Goal: Obtain resource: Obtain resource

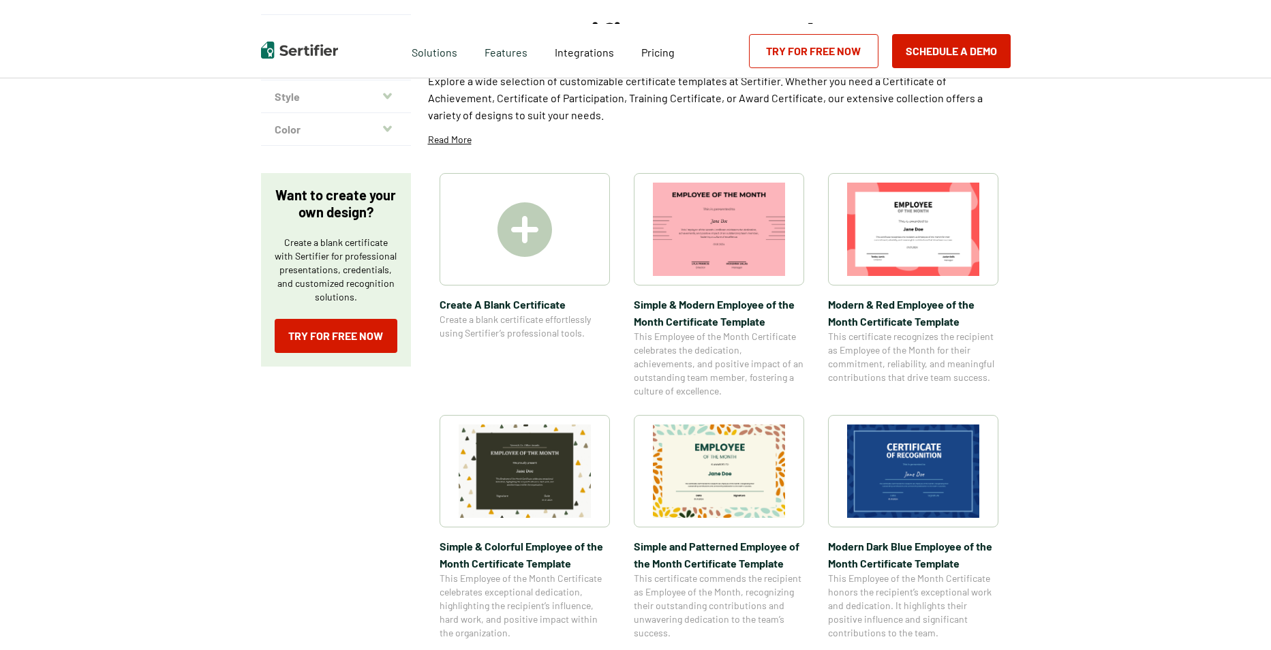
scroll to position [136, 0]
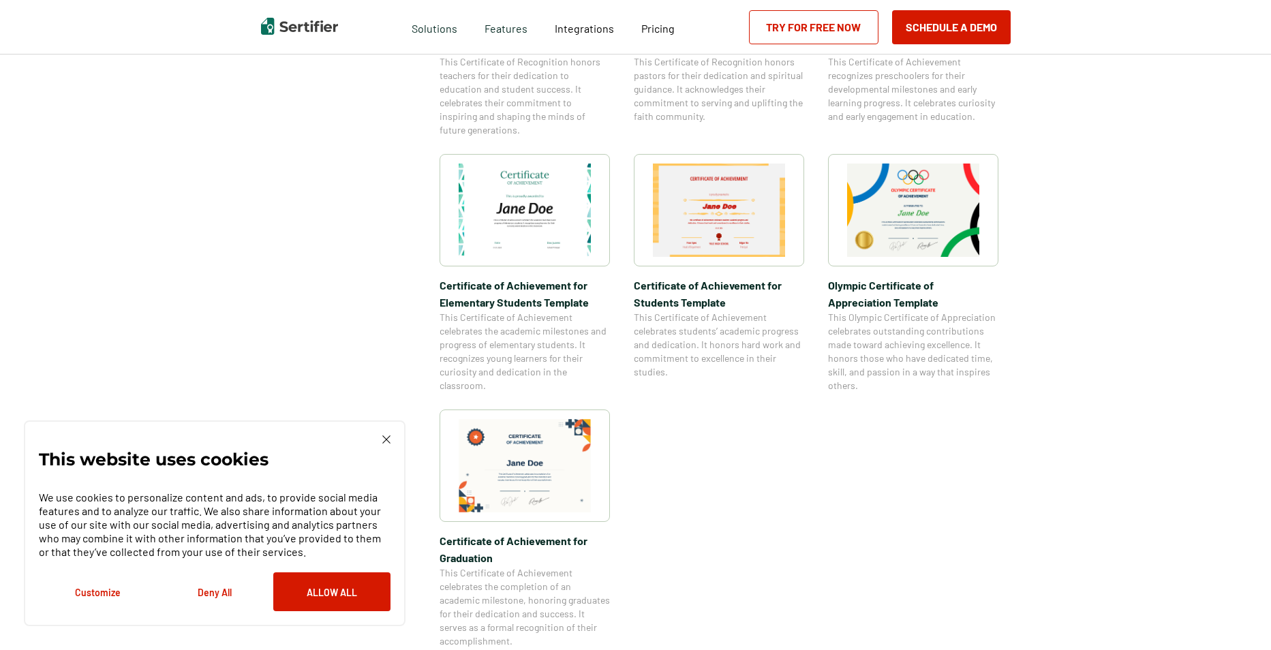
scroll to position [954, 0]
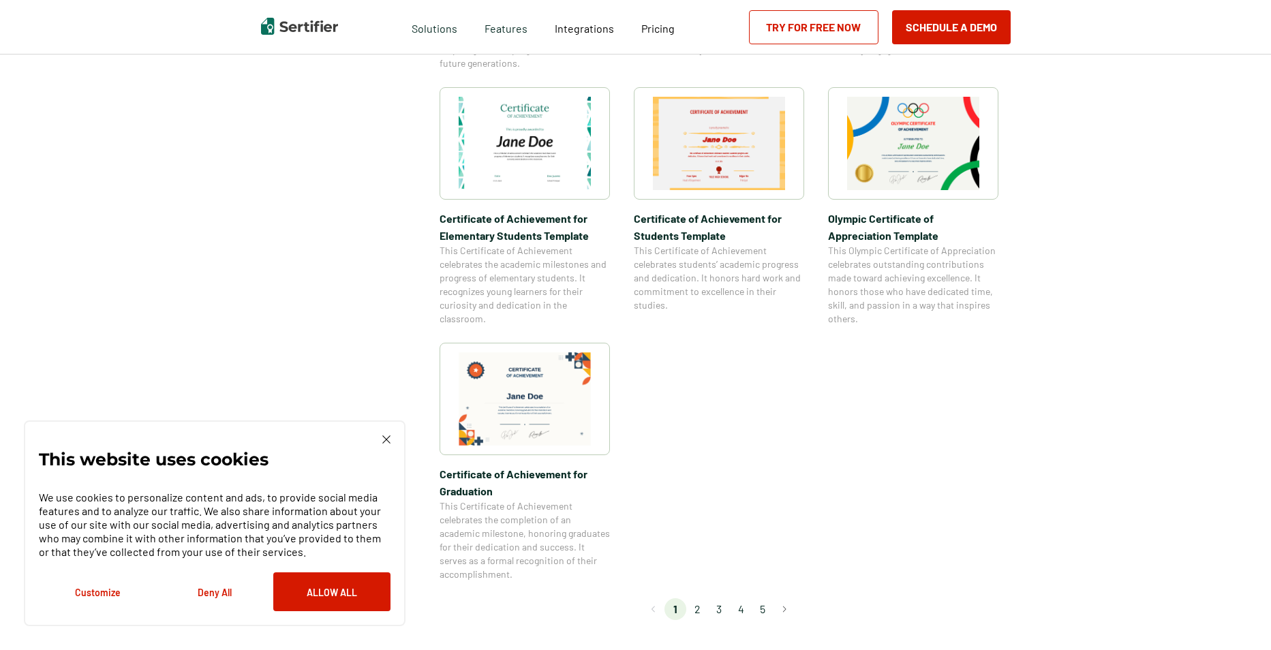
click at [698, 611] on li "2" at bounding box center [697, 609] width 22 height 22
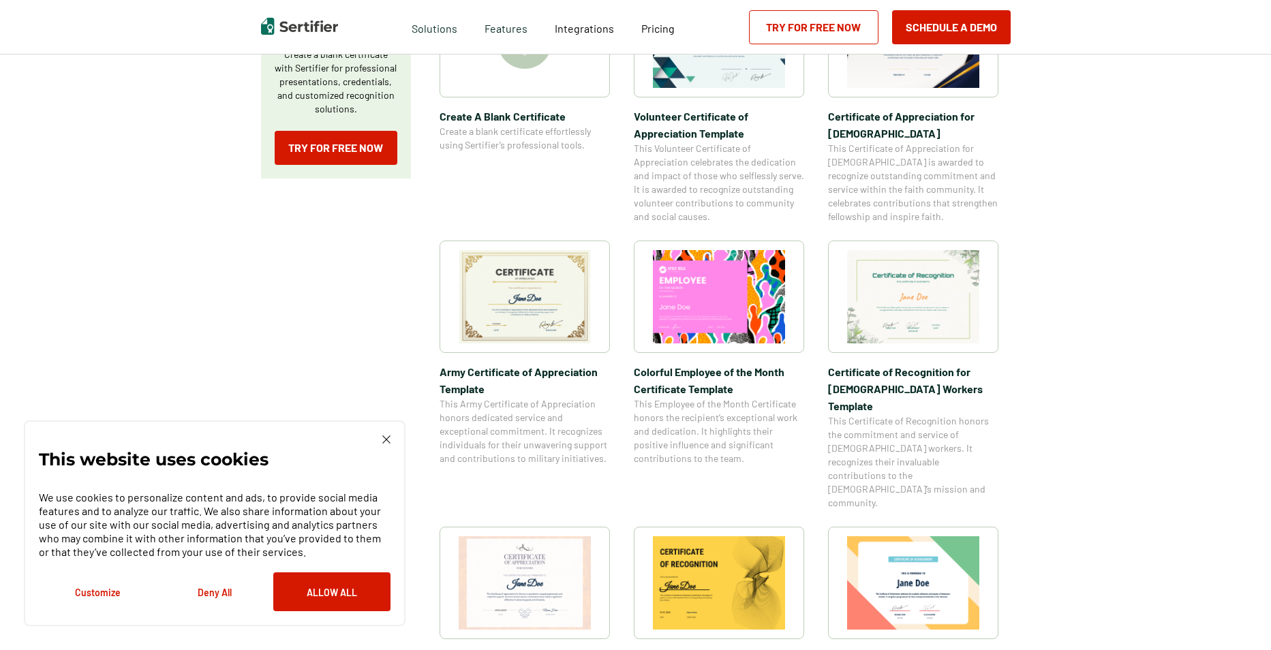
scroll to position [341, 0]
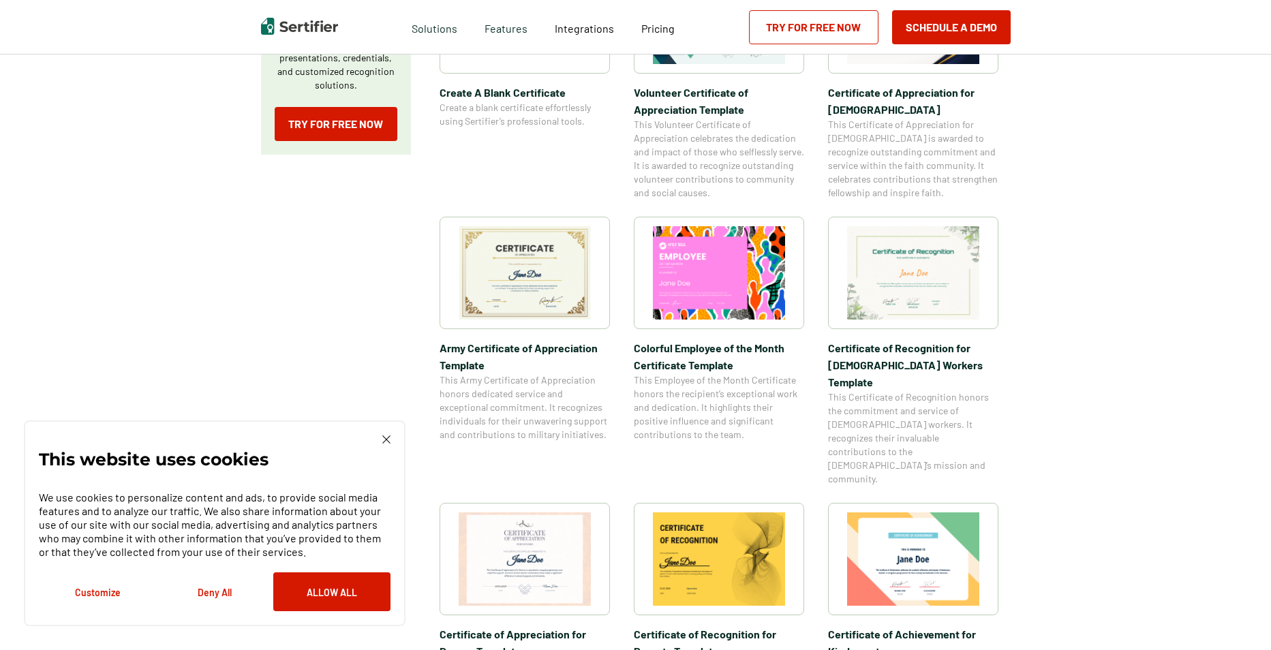
click at [533, 272] on img at bounding box center [525, 272] width 132 height 93
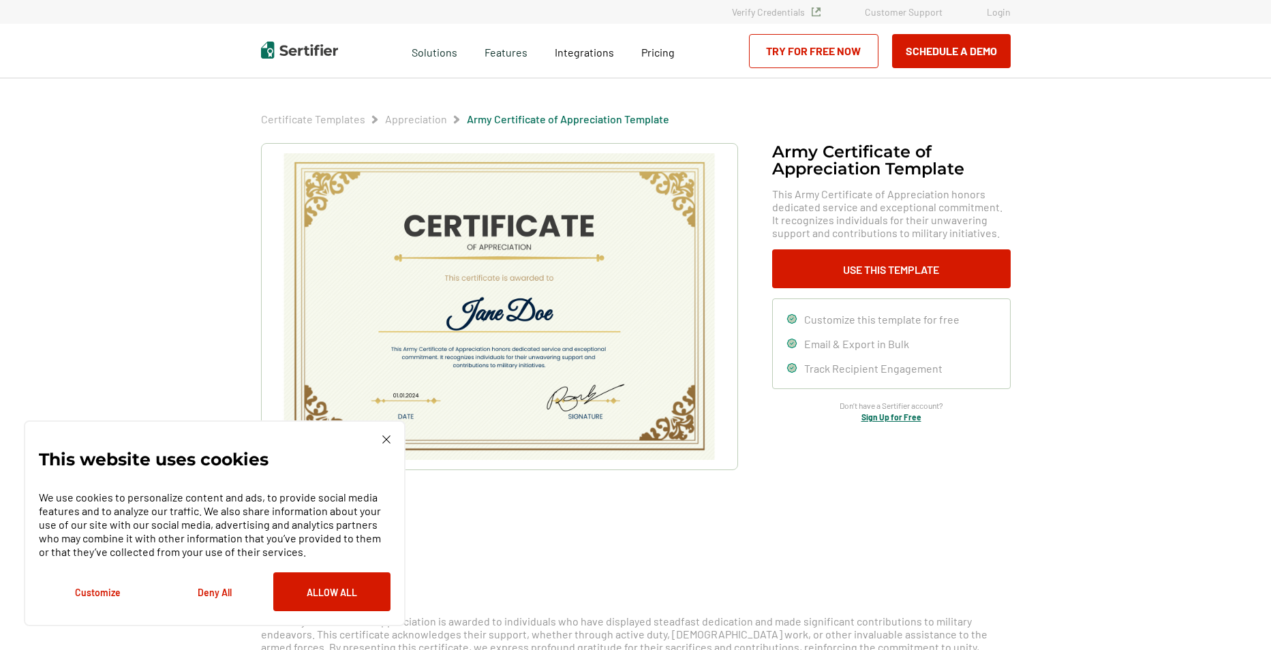
click at [385, 437] on img at bounding box center [386, 439] width 8 height 8
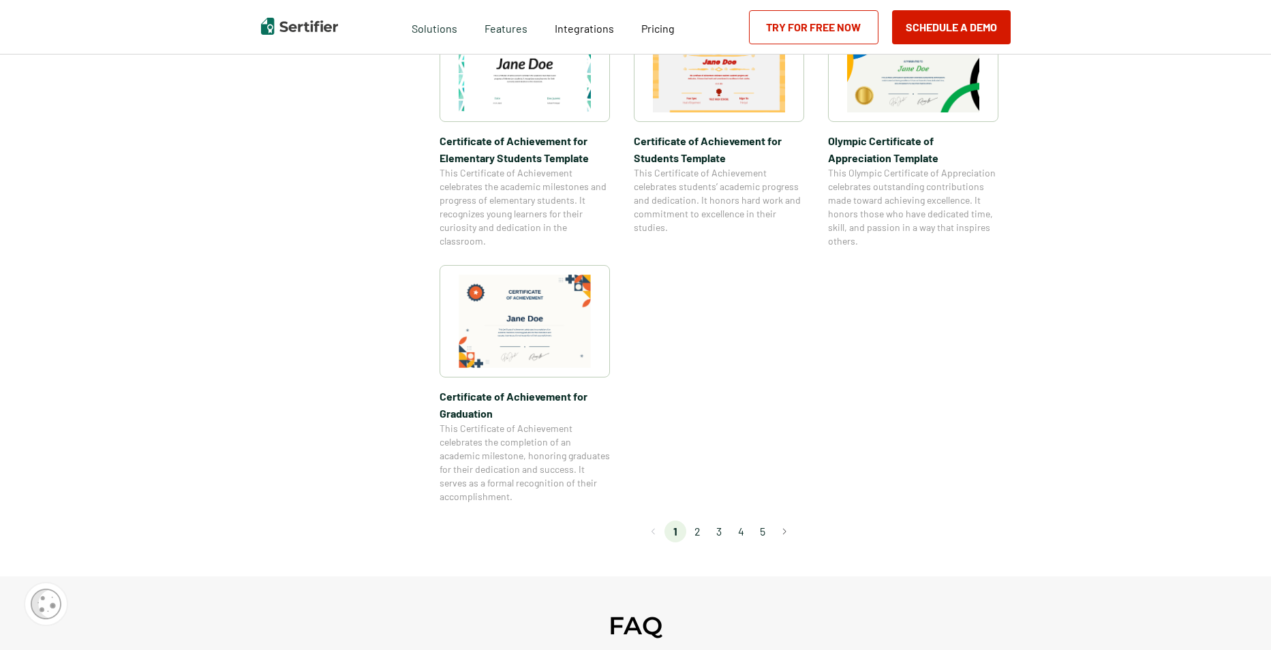
scroll to position [1158, 0]
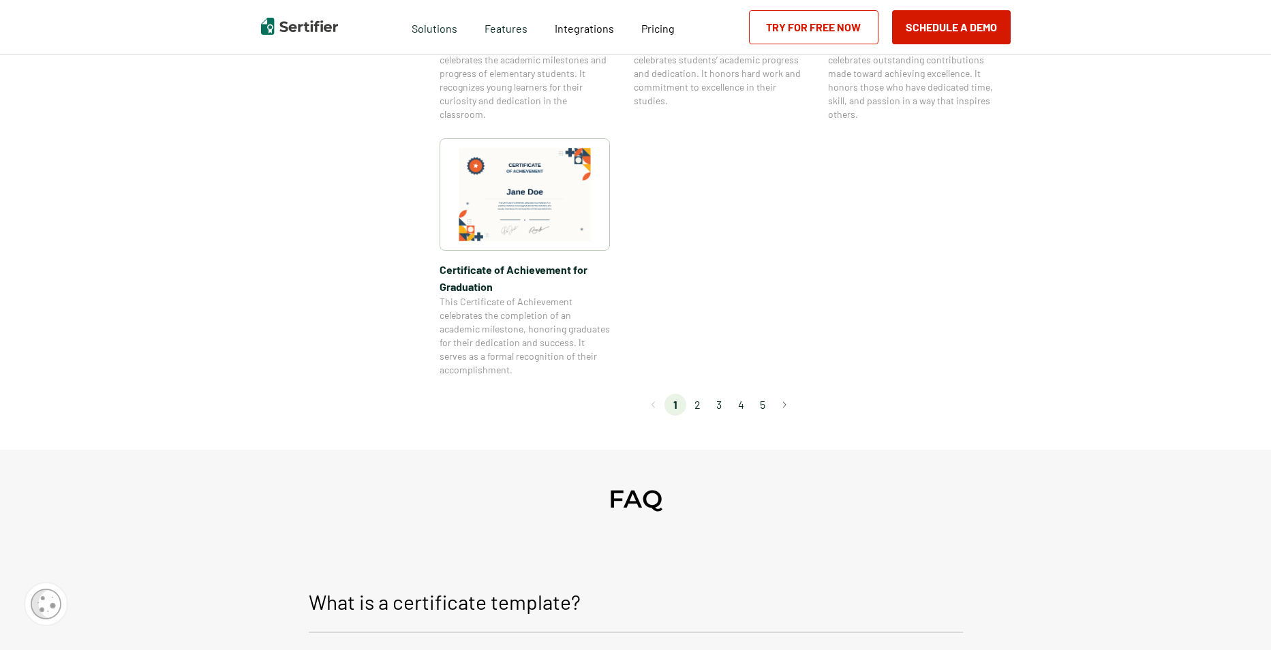
click at [699, 404] on li "2" at bounding box center [697, 405] width 22 height 22
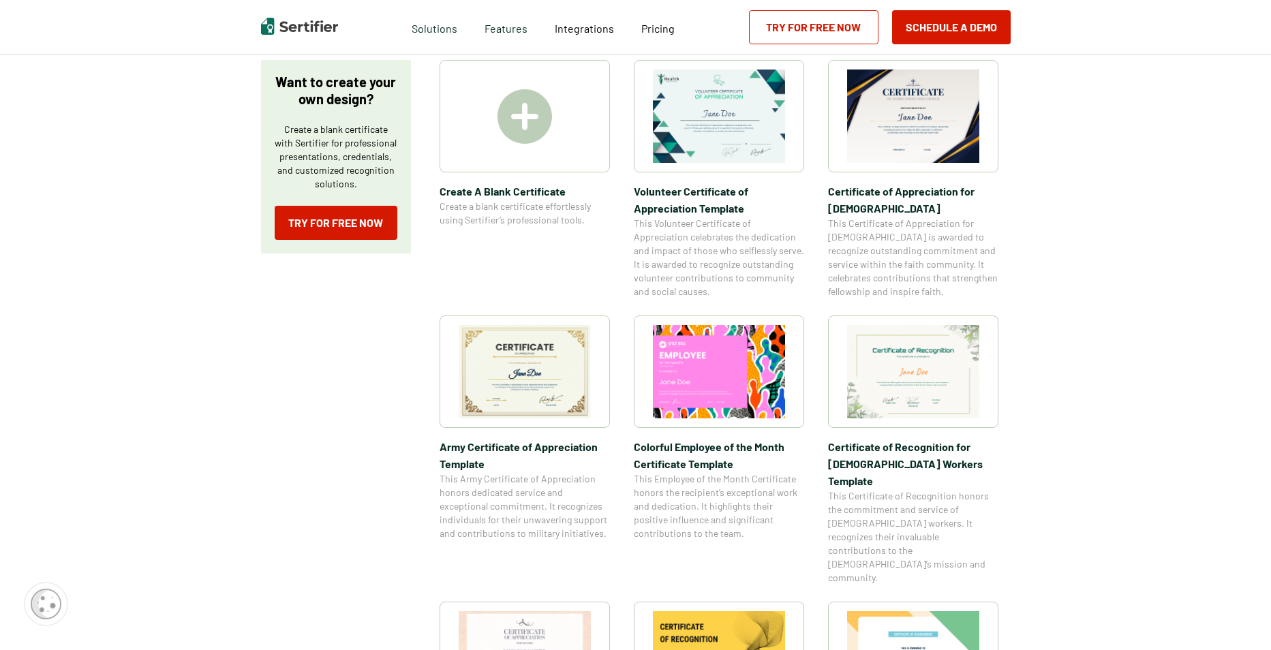
scroll to position [273, 0]
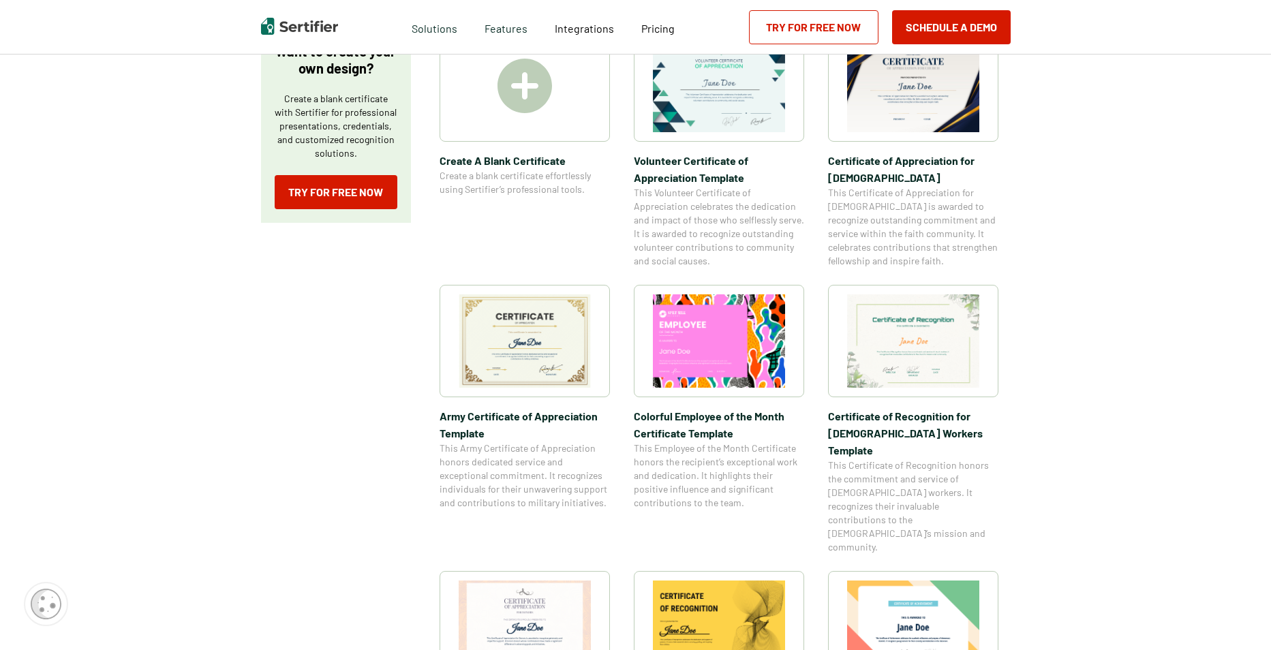
click at [927, 348] on img at bounding box center [913, 340] width 132 height 93
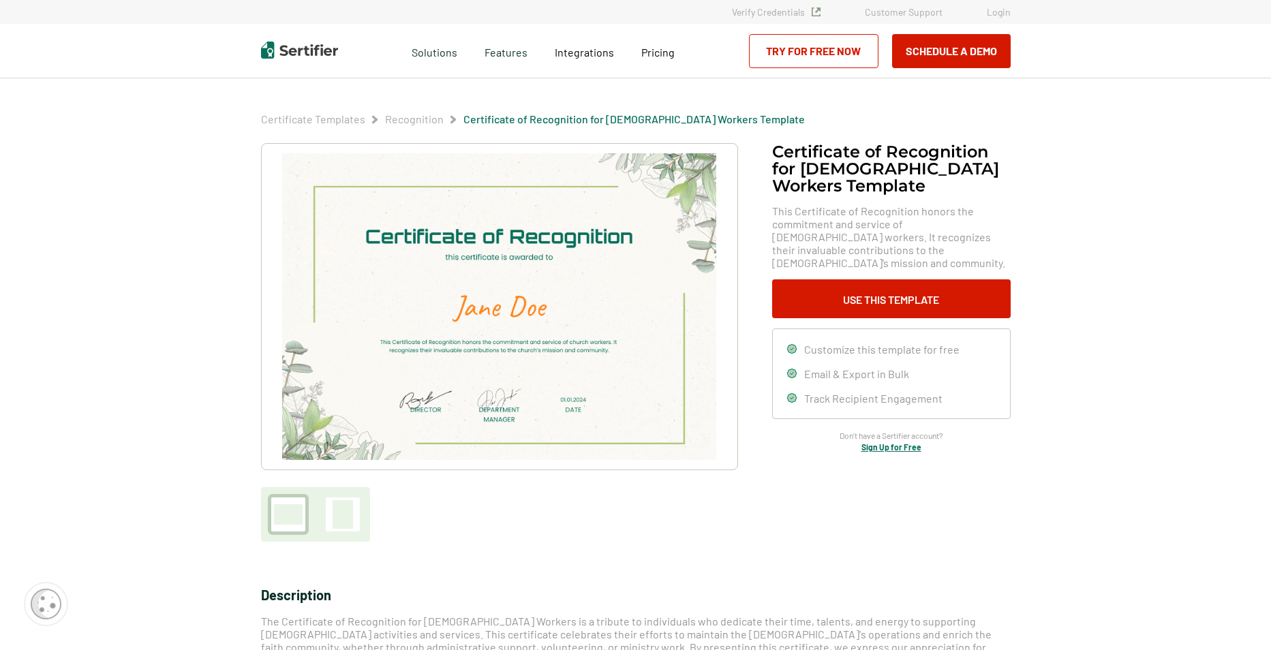
click at [339, 514] on div at bounding box center [343, 514] width 20 height 29
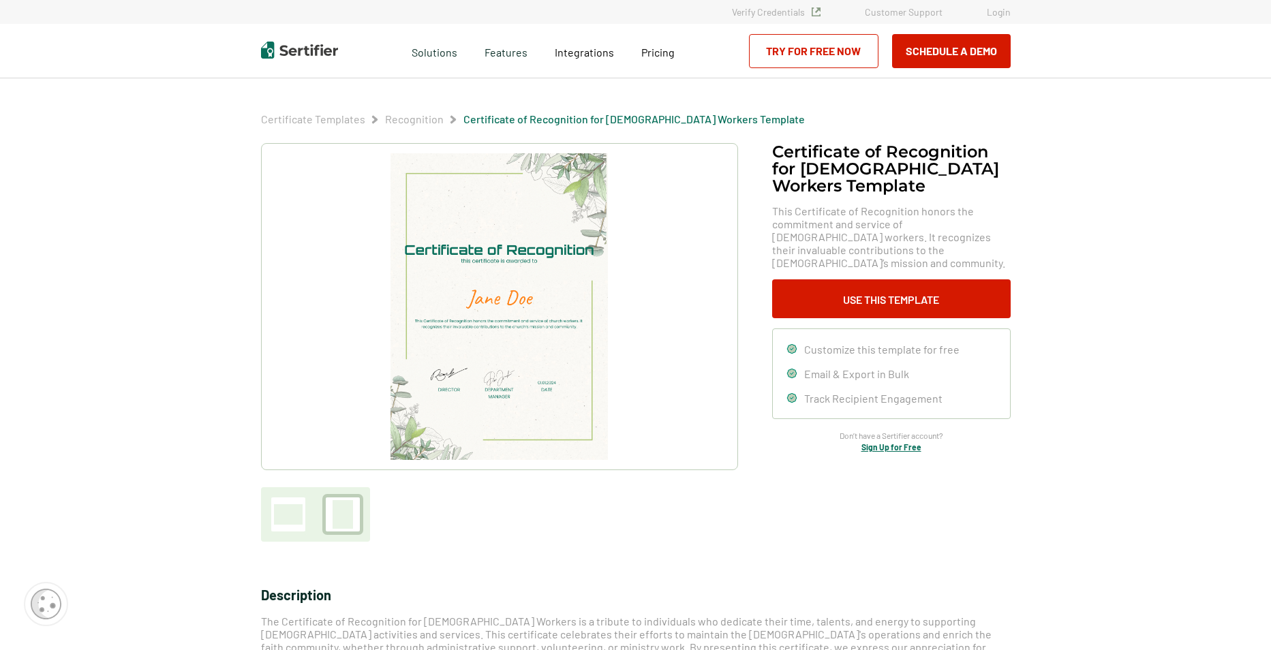
click at [301, 517] on div at bounding box center [288, 514] width 29 height 20
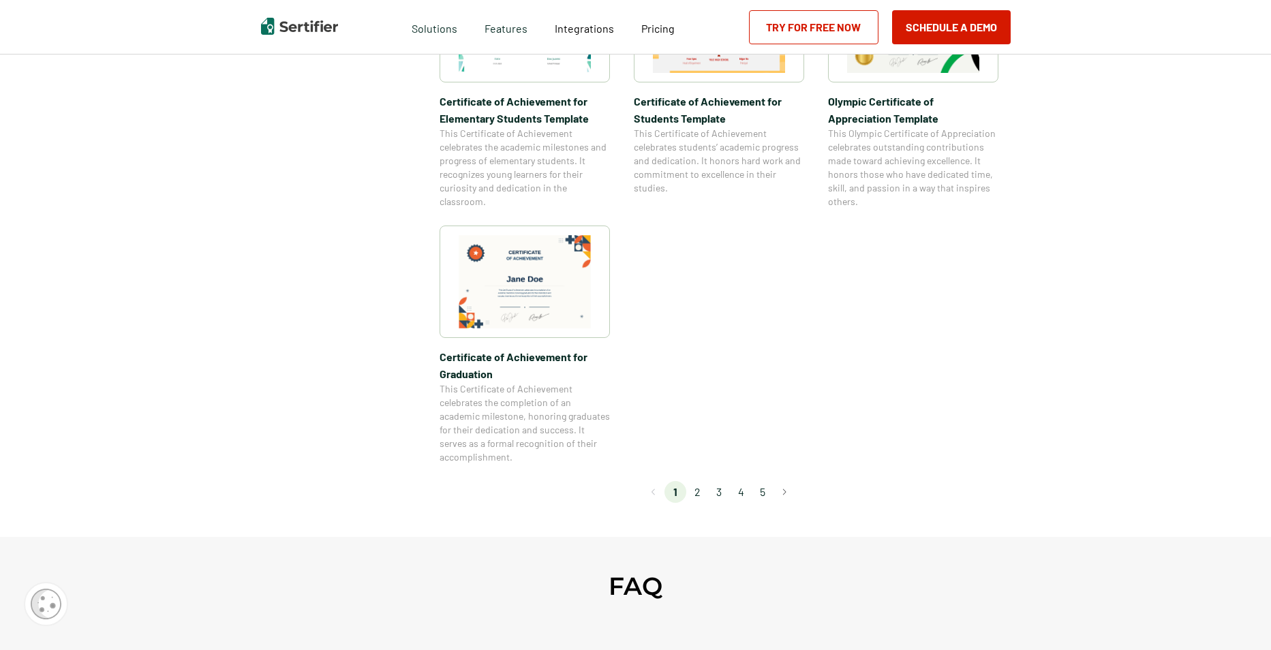
scroll to position [1227, 0]
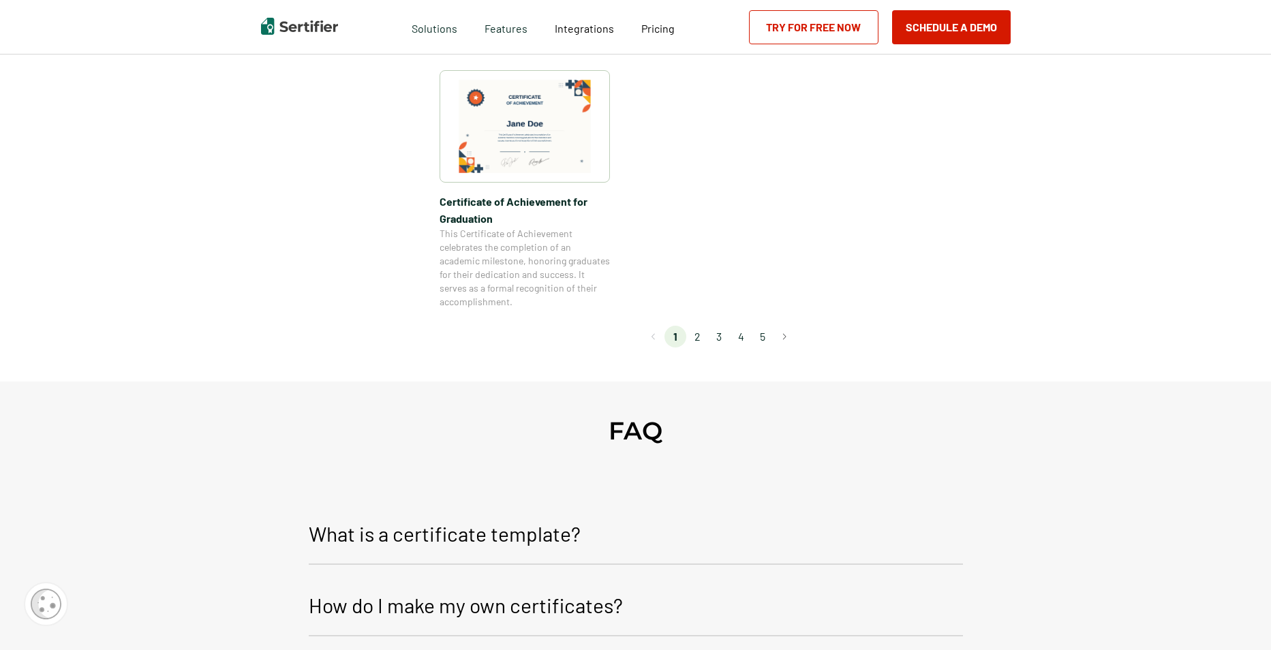
click at [720, 336] on li "3" at bounding box center [719, 337] width 22 height 22
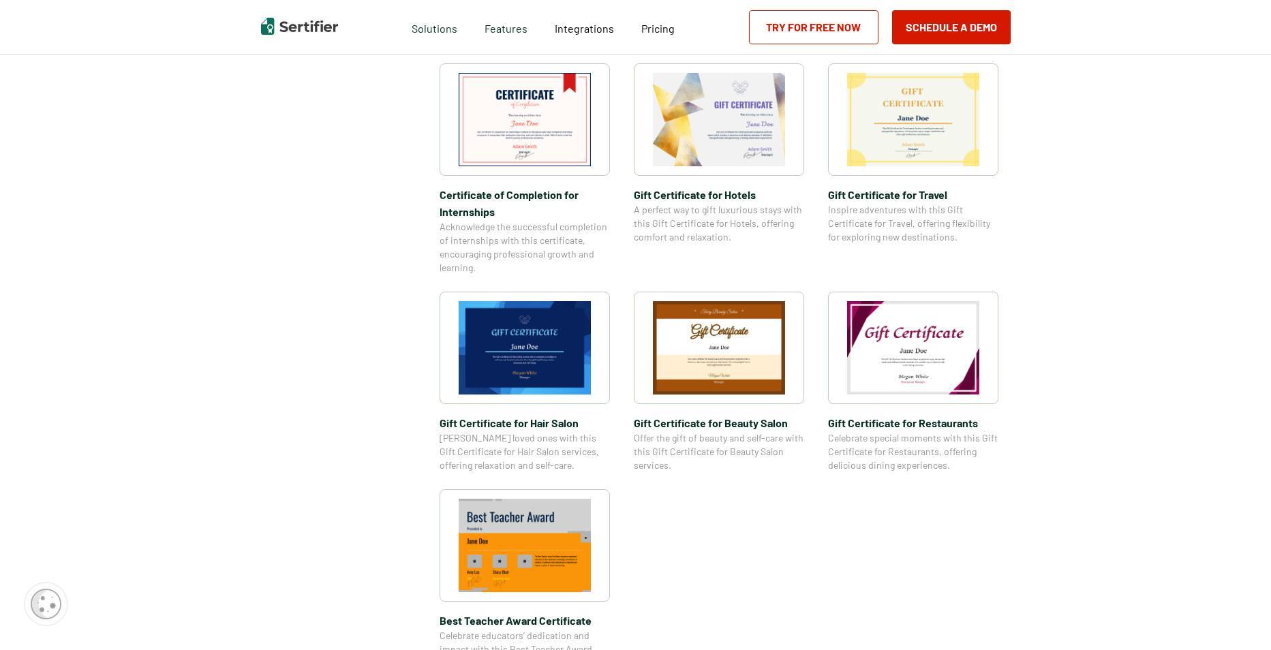
scroll to position [750, 0]
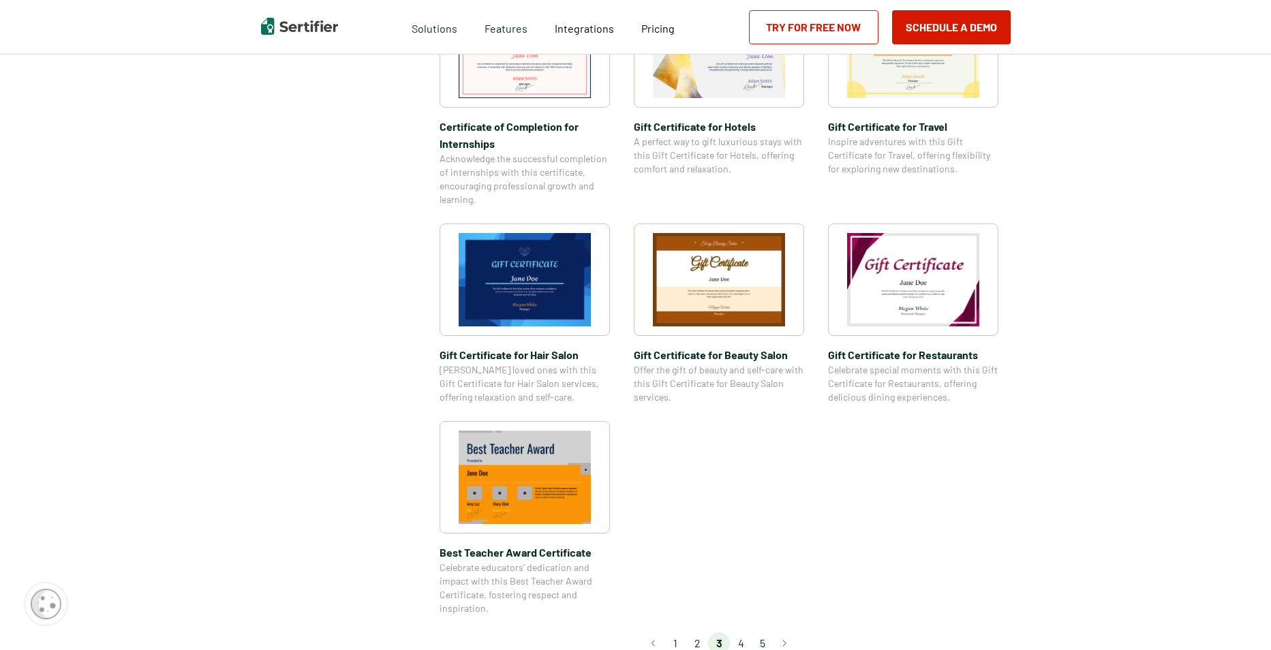
click at [538, 287] on img at bounding box center [525, 279] width 132 height 93
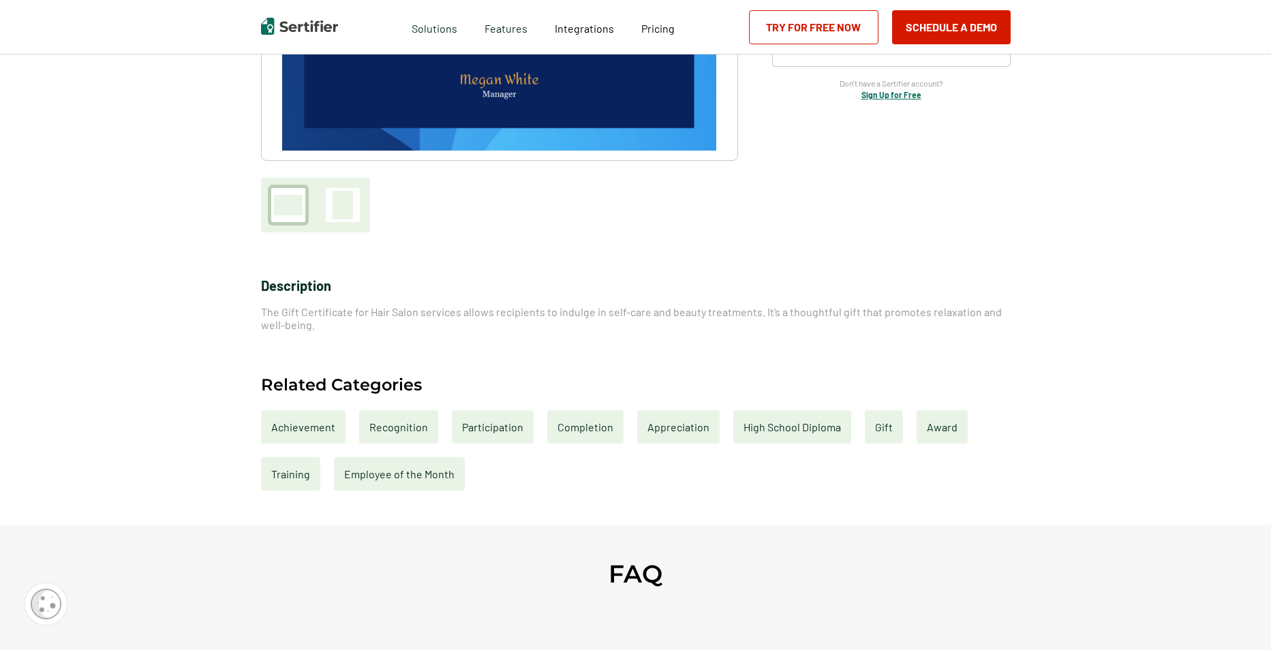
scroll to position [341, 0]
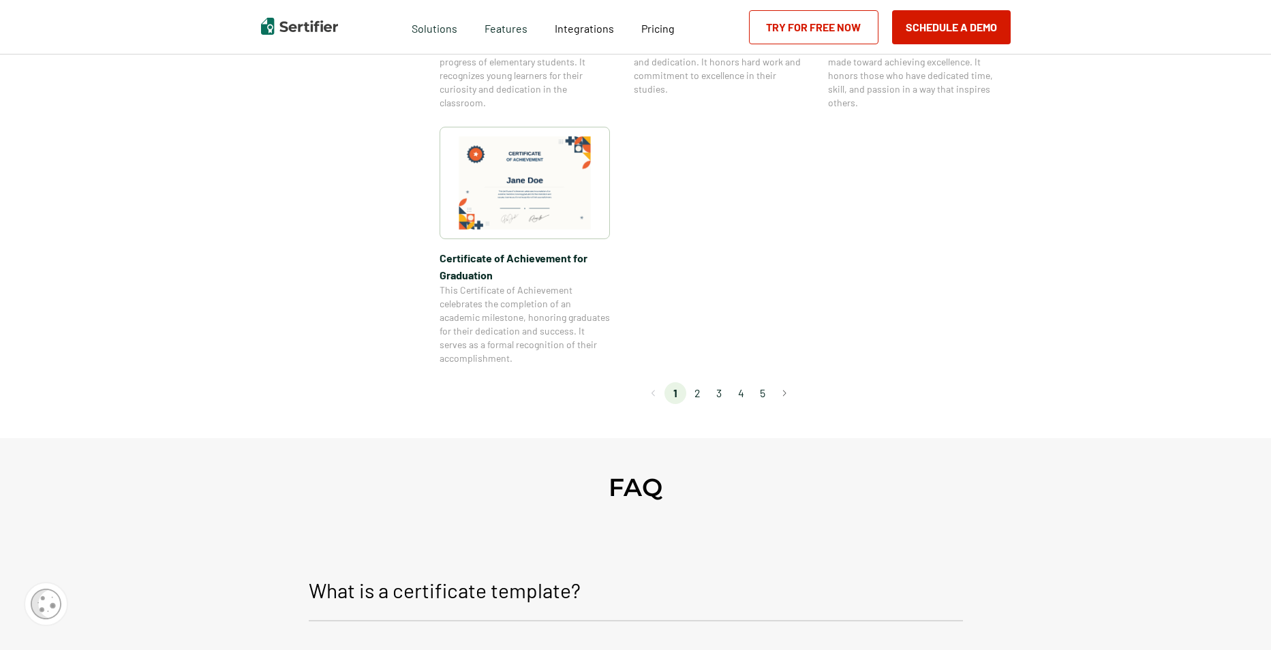
scroll to position [1163, 0]
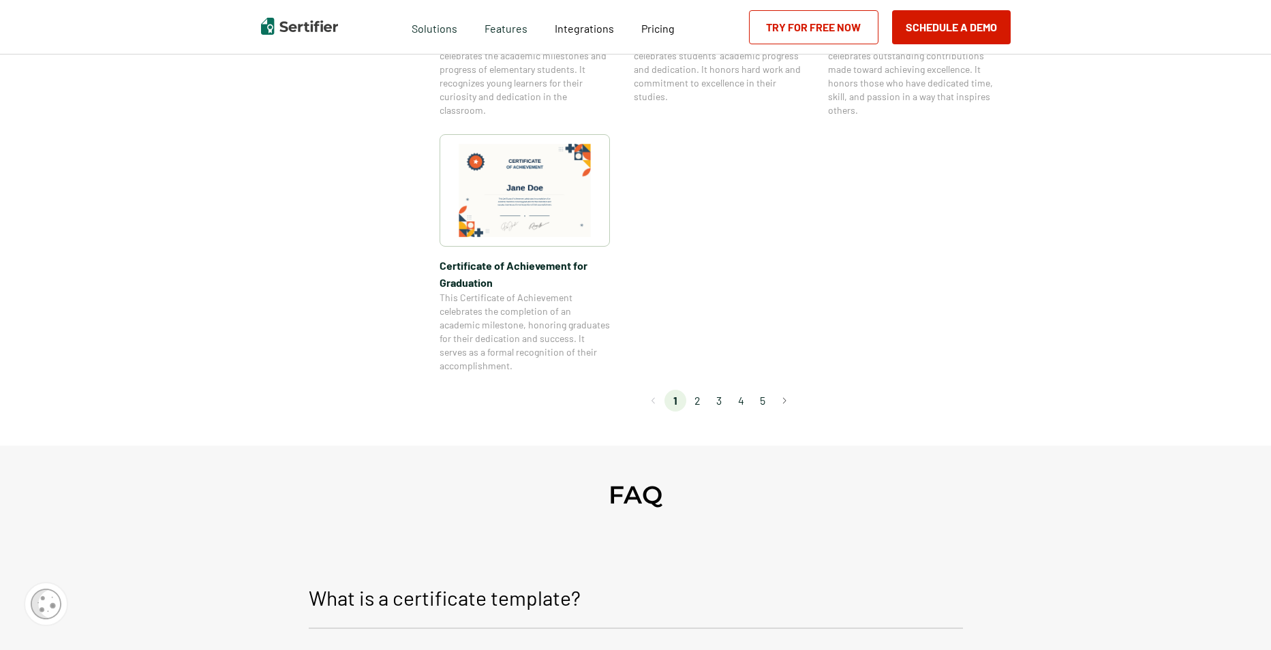
click at [699, 399] on li "2" at bounding box center [697, 401] width 22 height 22
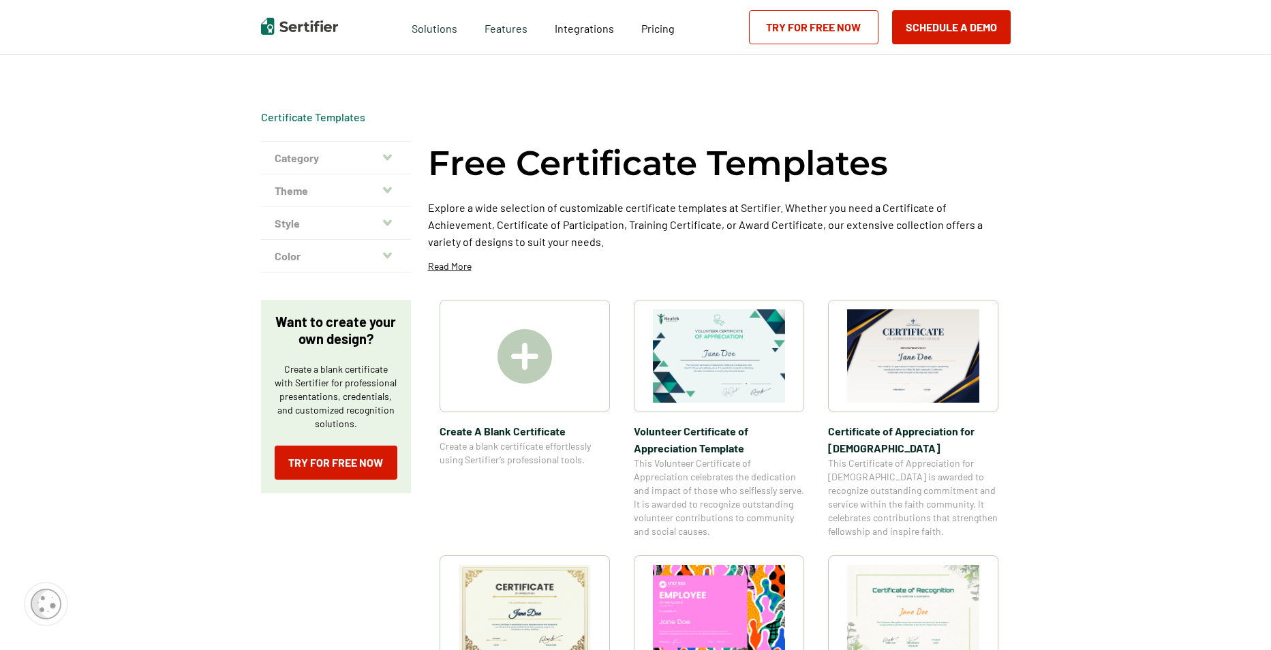
scroll to position [0, 0]
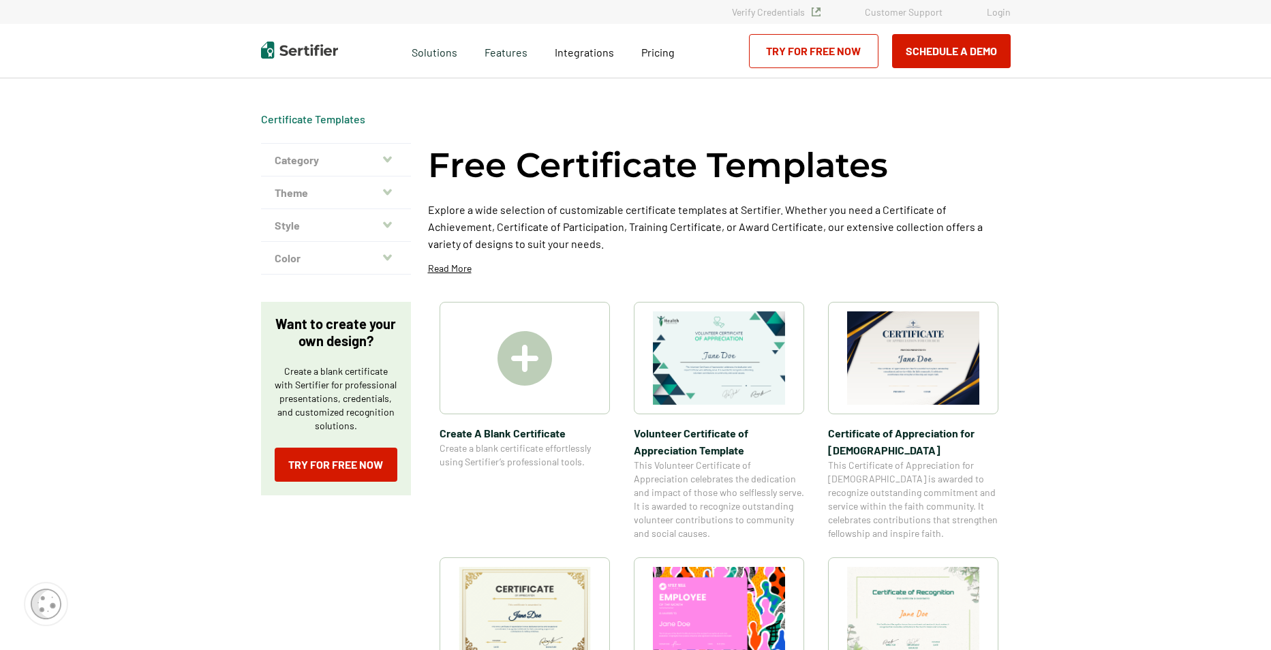
click at [572, 608] on img at bounding box center [525, 613] width 132 height 93
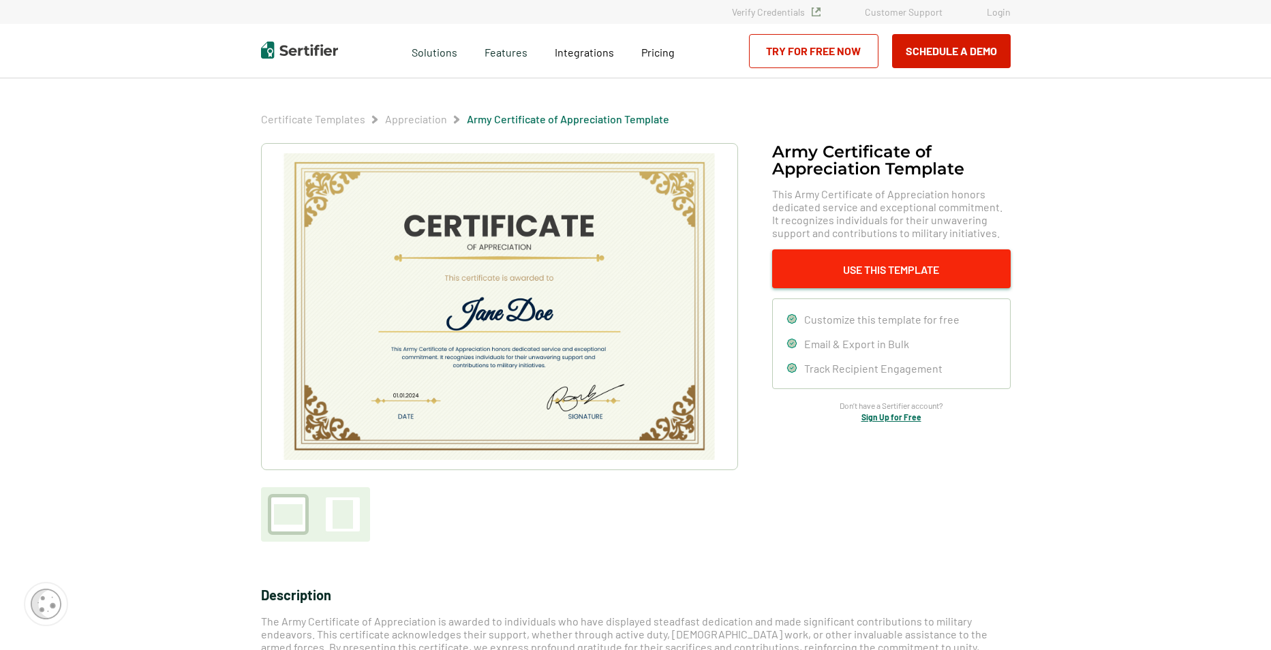
click at [853, 270] on button "Use This Template" at bounding box center [891, 268] width 238 height 39
click at [507, 332] on img at bounding box center [498, 306] width 433 height 307
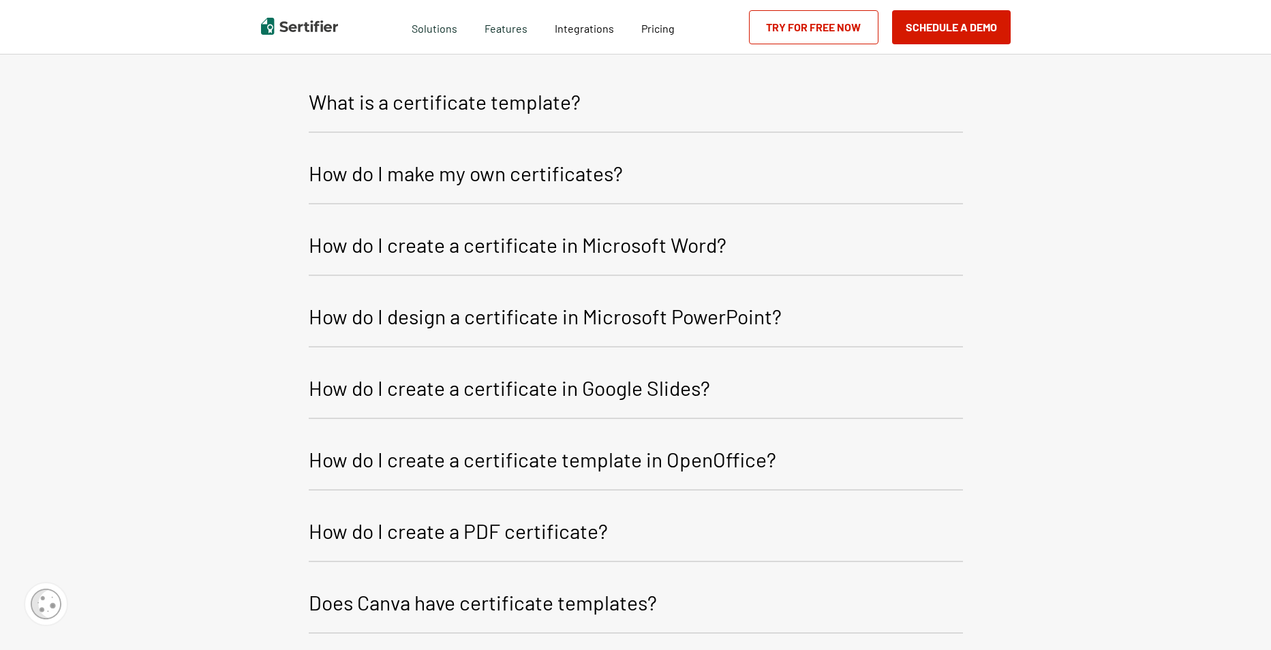
scroll to position [1158, 0]
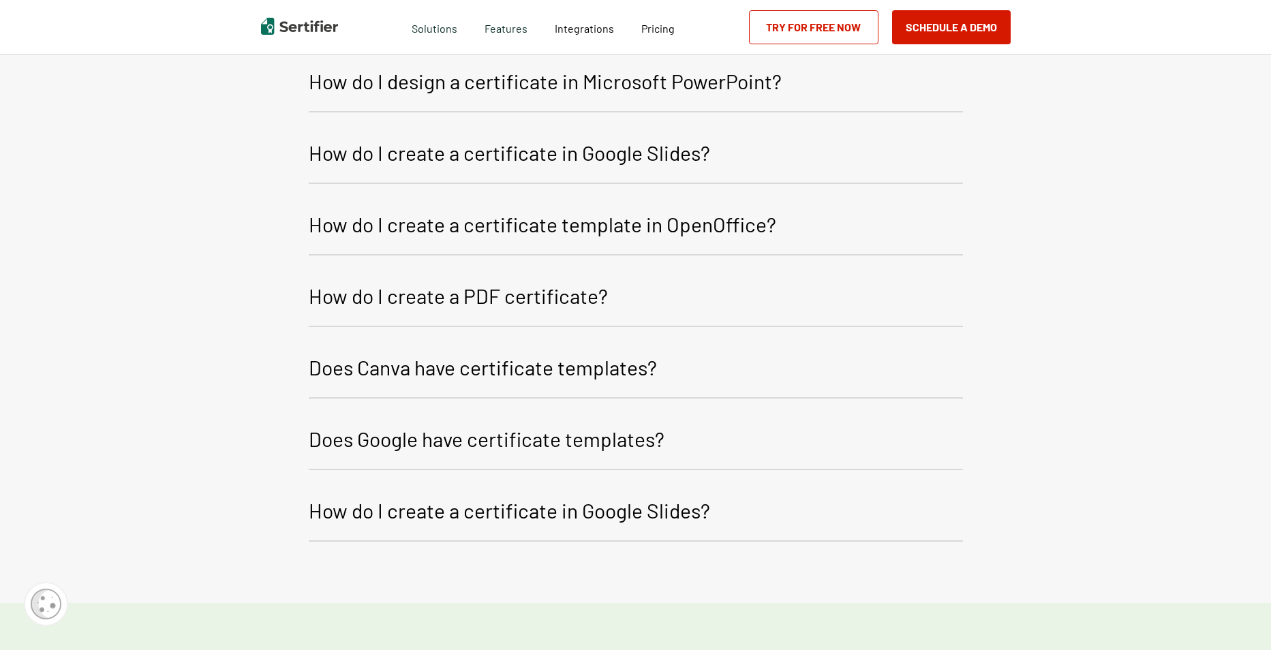
click at [467, 430] on p "Does Google have certificate templates?" at bounding box center [487, 438] width 356 height 33
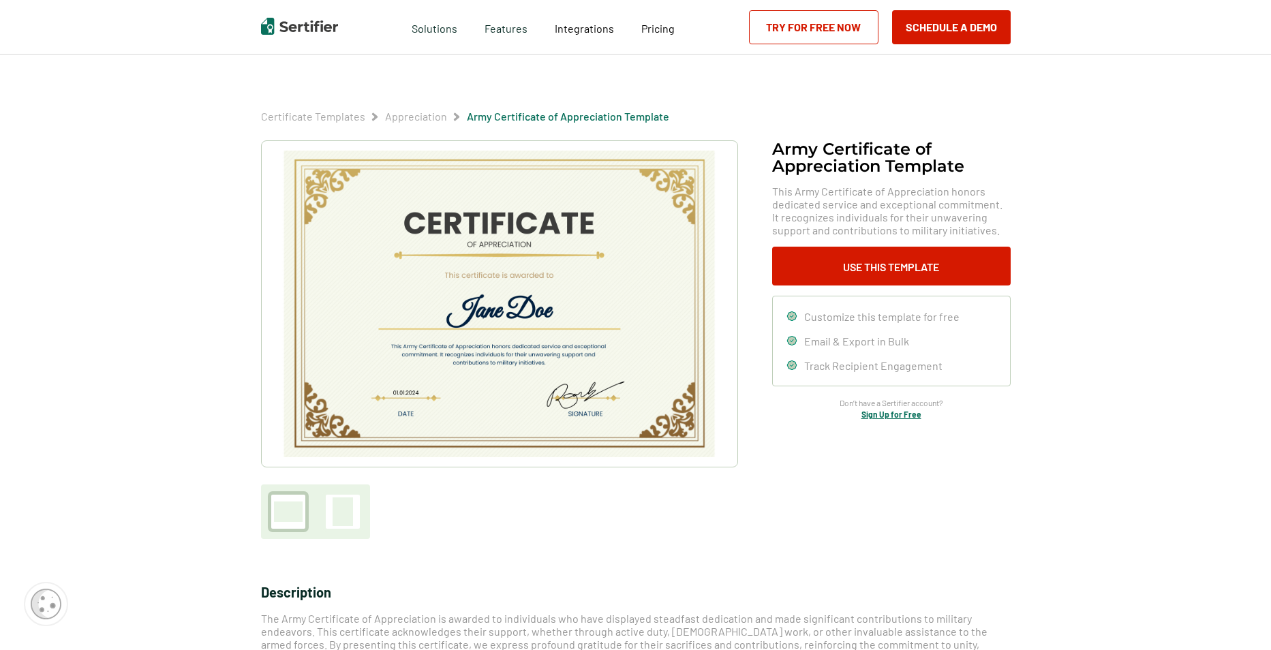
scroll to position [0, 0]
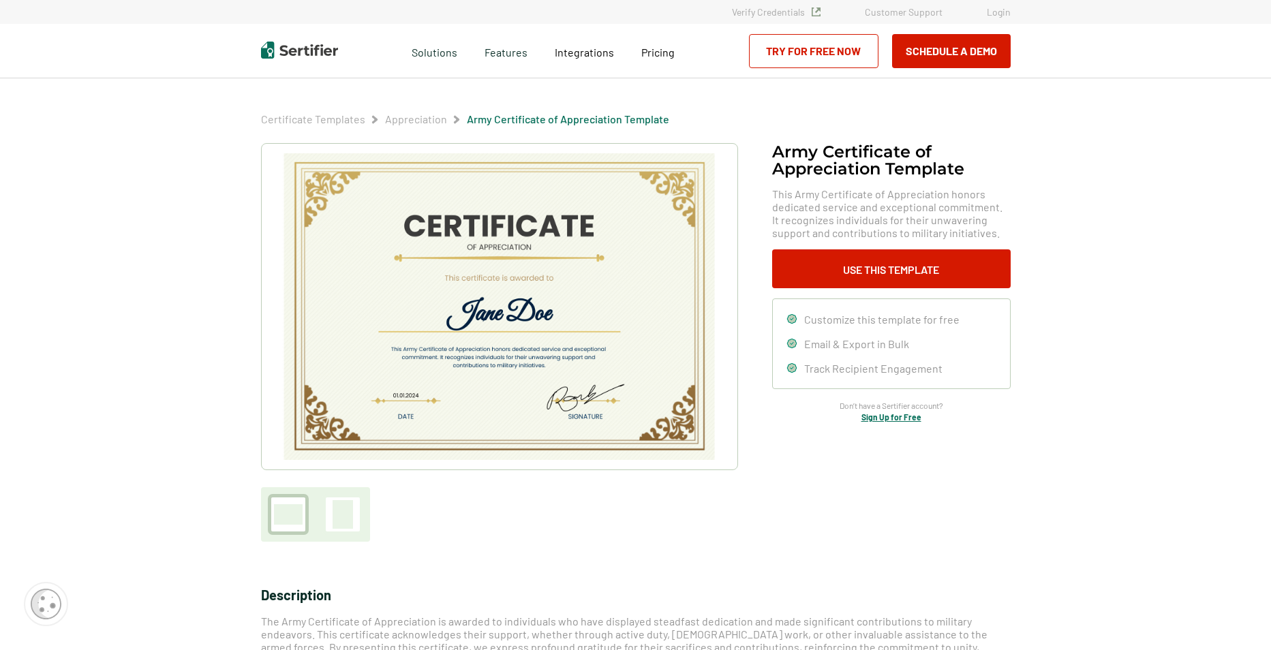
click at [641, 315] on img at bounding box center [498, 306] width 433 height 307
